Goal: Task Accomplishment & Management: Manage account settings

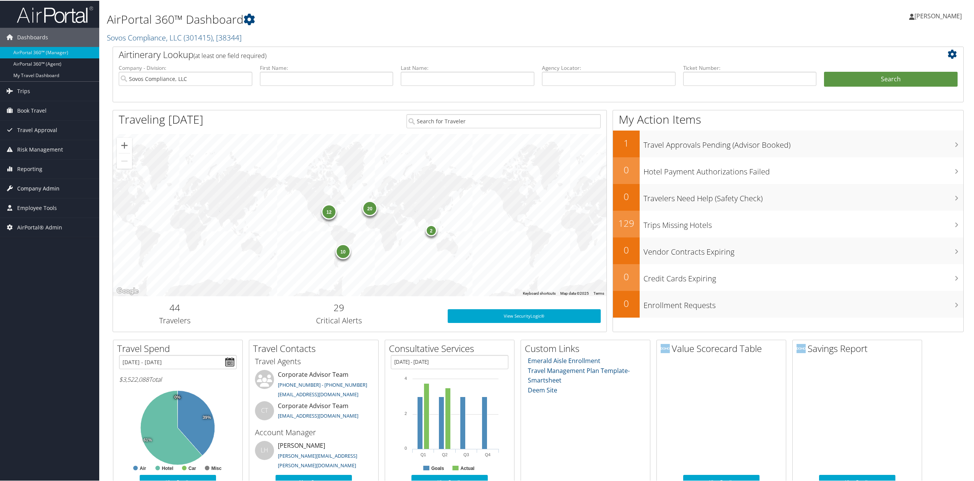
click at [60, 190] on link "Company Admin" at bounding box center [49, 187] width 99 height 19
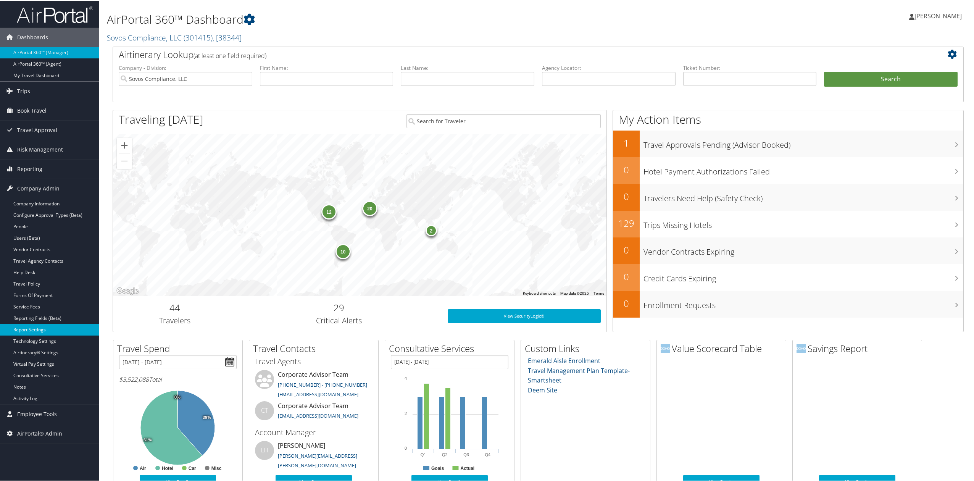
click at [61, 333] on link "Report Settings" at bounding box center [49, 328] width 99 height 11
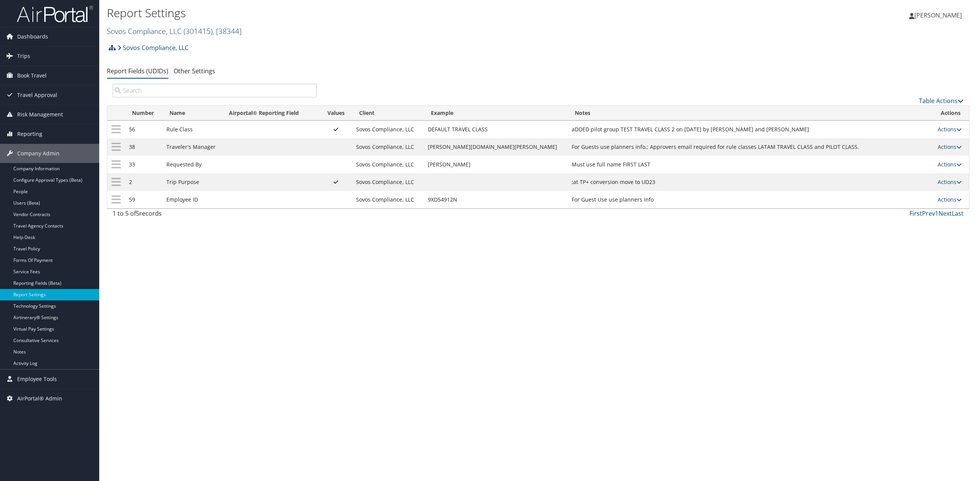
click at [188, 29] on span "( 301415 )" at bounding box center [198, 31] width 29 height 10
click at [170, 49] on input "search" at bounding box center [157, 45] width 100 height 14
type input "forefront"
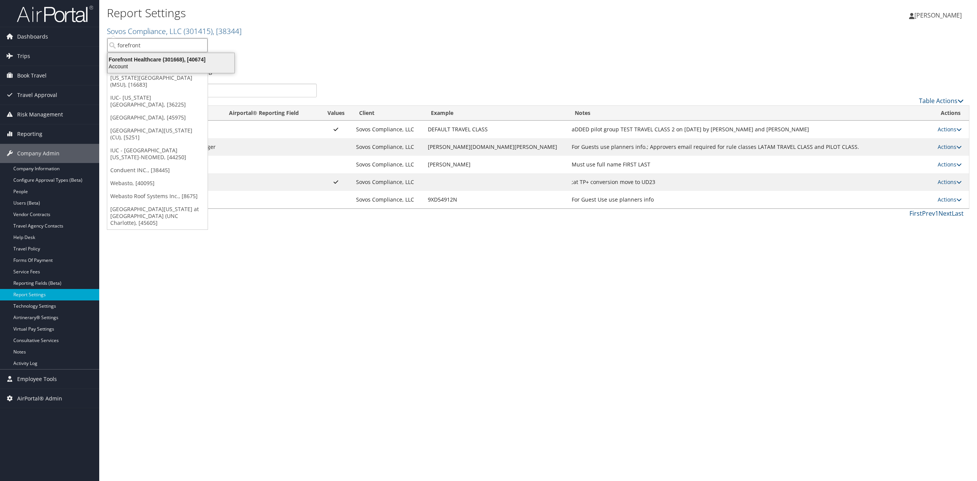
click at [170, 65] on div "Account" at bounding box center [171, 66] width 136 height 7
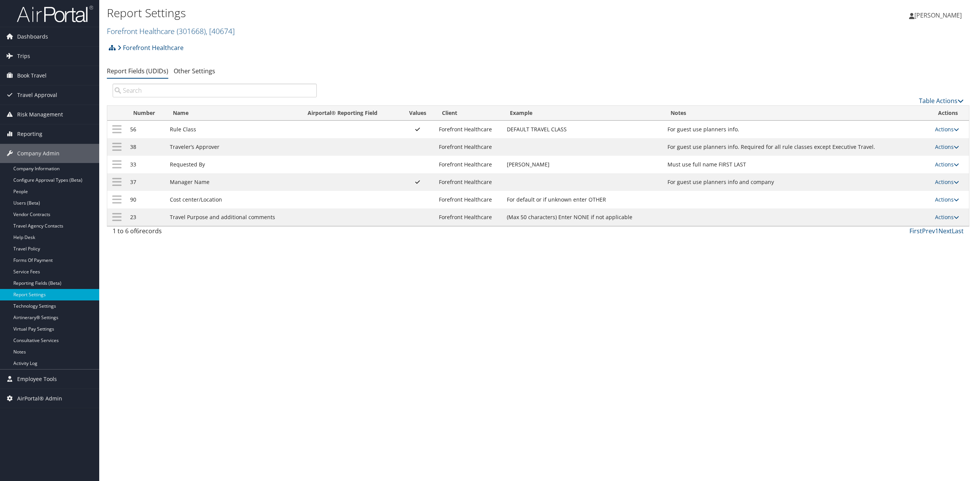
click at [42, 17] on img at bounding box center [55, 14] width 76 height 18
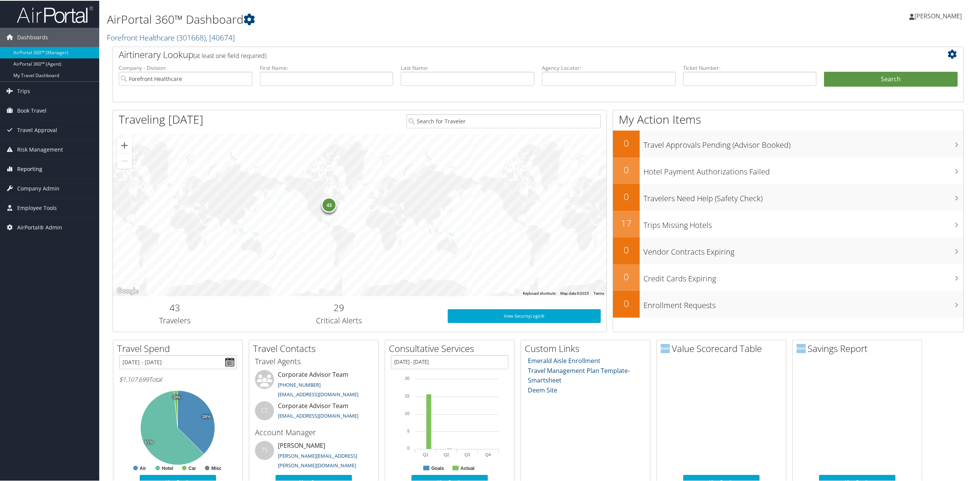
drag, startPoint x: 42, startPoint y: 169, endPoint x: 40, endPoint y: 177, distance: 8.5
click at [42, 169] on link "Reporting" at bounding box center [49, 168] width 99 height 19
click at [40, 231] on link "Domo" at bounding box center [49, 229] width 99 height 11
